Goal: Find specific page/section: Find specific page/section

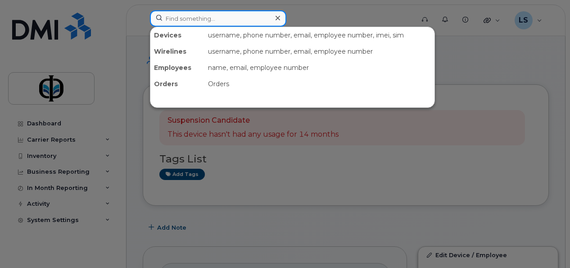
click at [177, 25] on input at bounding box center [218, 18] width 136 height 16
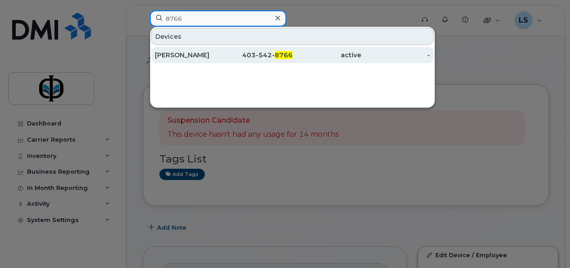
type input "8766"
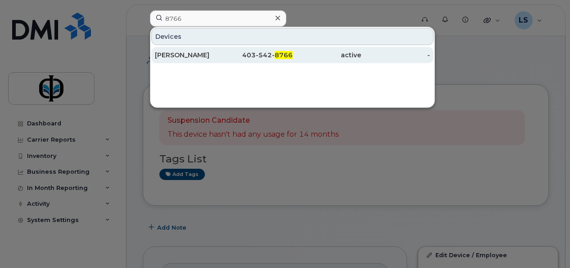
click at [213, 56] on div "[PERSON_NAME]" at bounding box center [189, 54] width 69 height 9
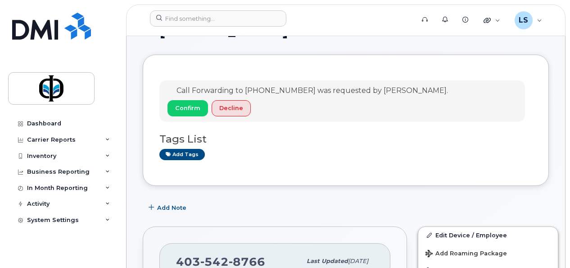
scroll to position [28, 0]
